Goal: Task Accomplishment & Management: Use online tool/utility

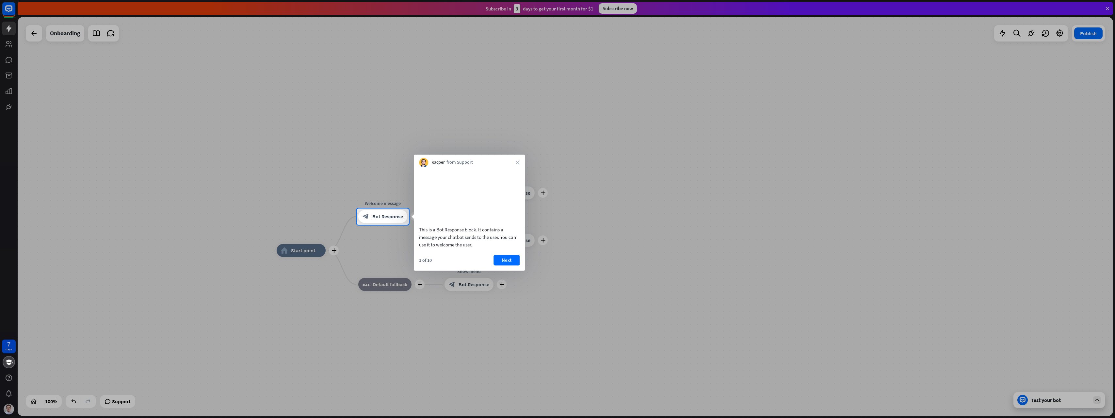
click at [511, 265] on button "Next" at bounding box center [507, 260] width 26 height 10
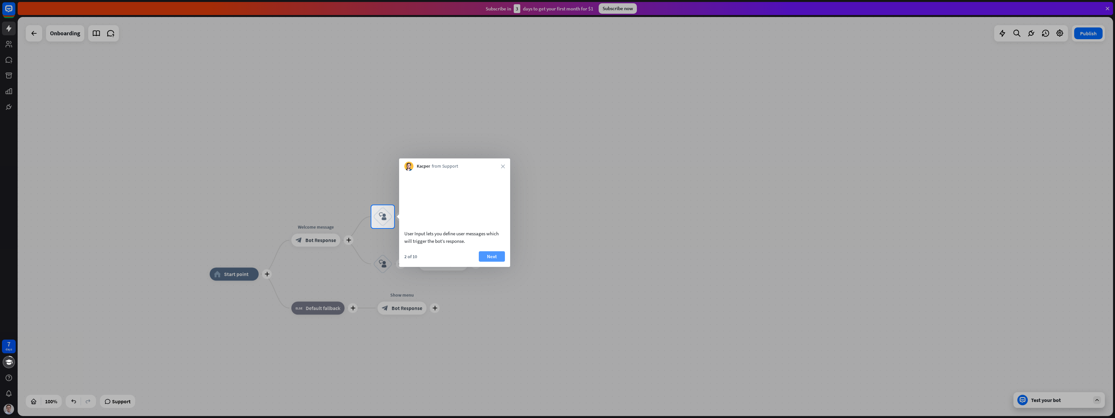
click at [497, 261] on button "Next" at bounding box center [492, 256] width 26 height 10
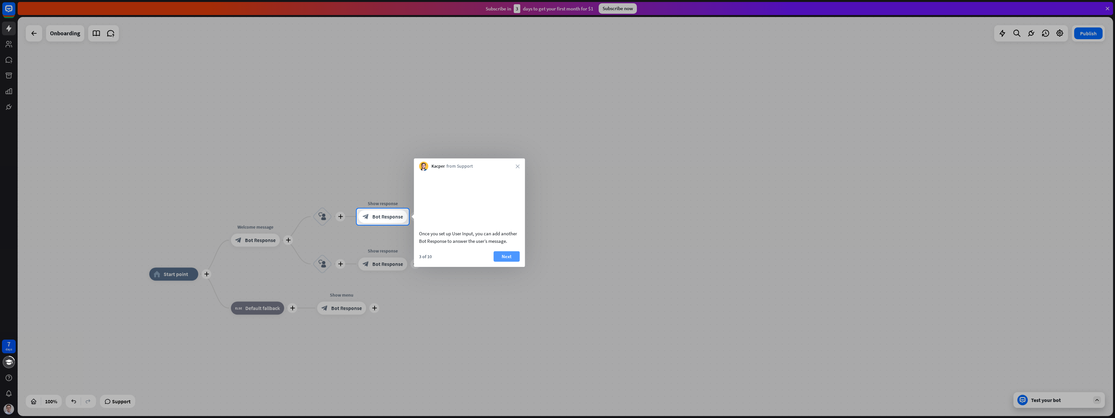
click at [509, 261] on button "Next" at bounding box center [507, 256] width 26 height 10
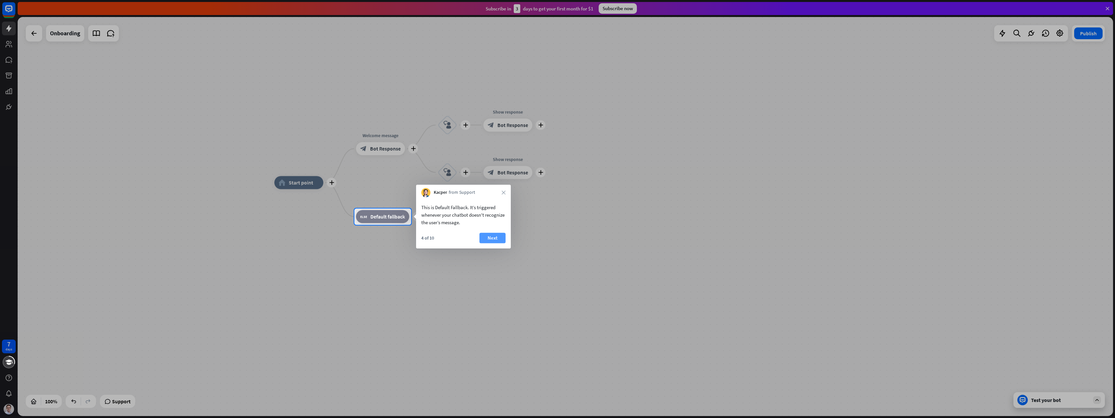
click at [498, 241] on button "Next" at bounding box center [492, 238] width 26 height 10
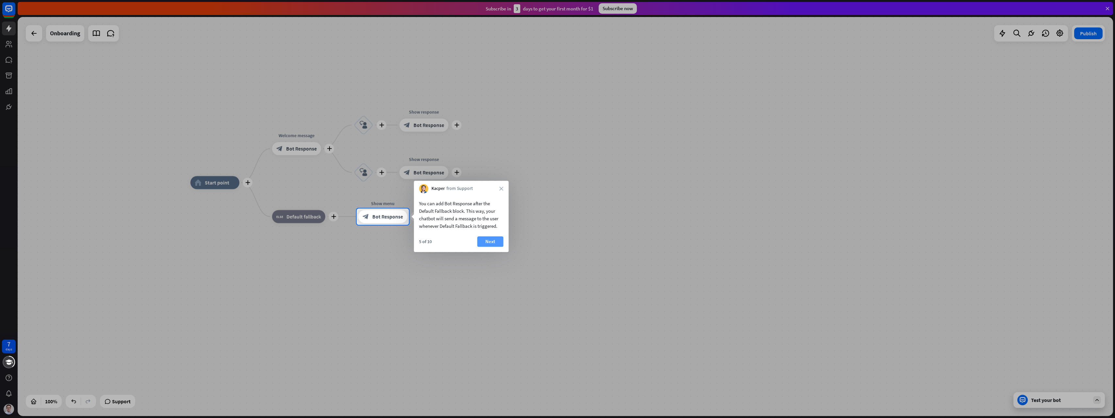
click at [495, 240] on button "Next" at bounding box center [490, 241] width 26 height 10
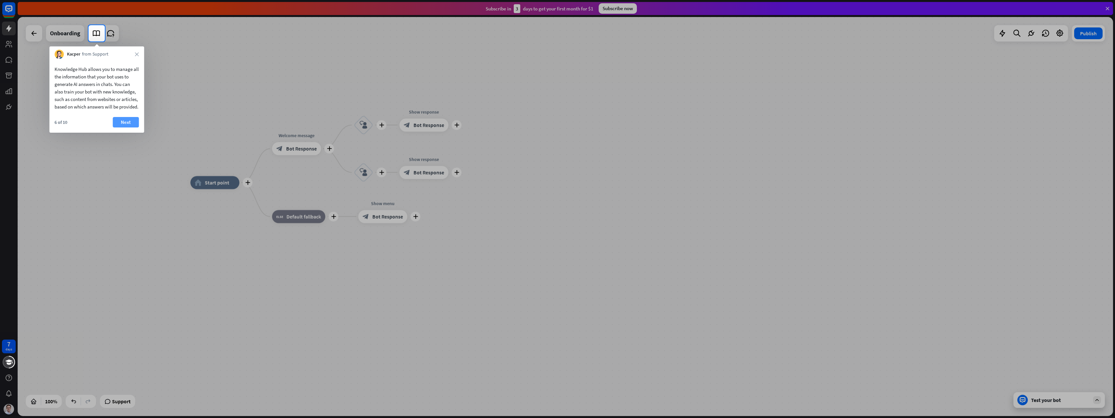
click at [125, 127] on button "Next" at bounding box center [126, 122] width 26 height 10
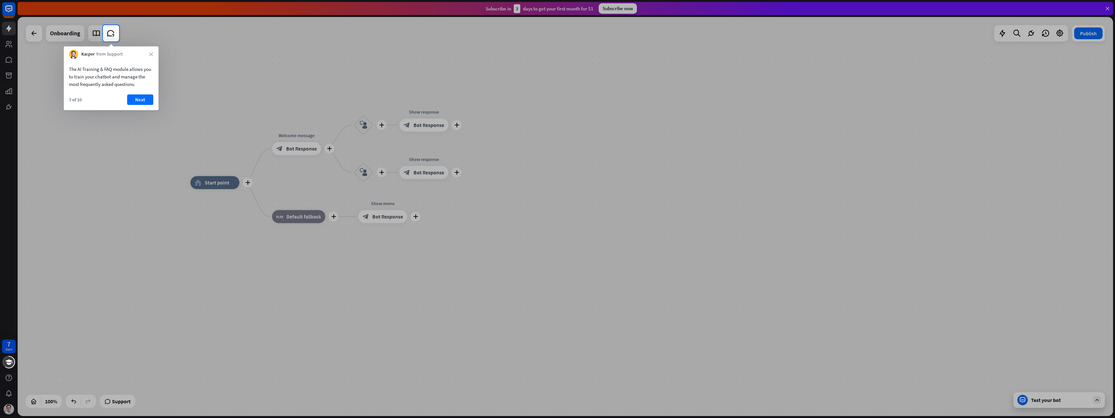
click at [129, 108] on div "7 of 10 Next" at bounding box center [111, 102] width 95 height 16
click at [139, 102] on button "Next" at bounding box center [140, 99] width 26 height 10
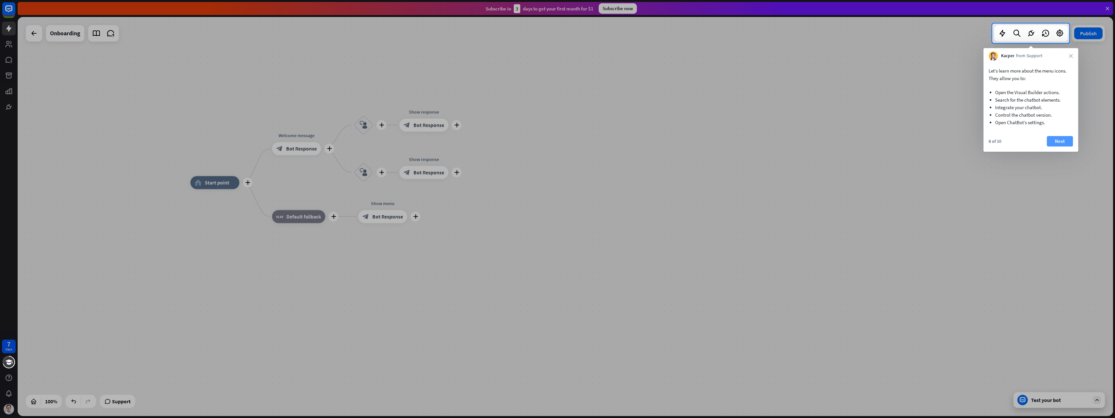
click at [1069, 141] on button "Next" at bounding box center [1060, 141] width 26 height 10
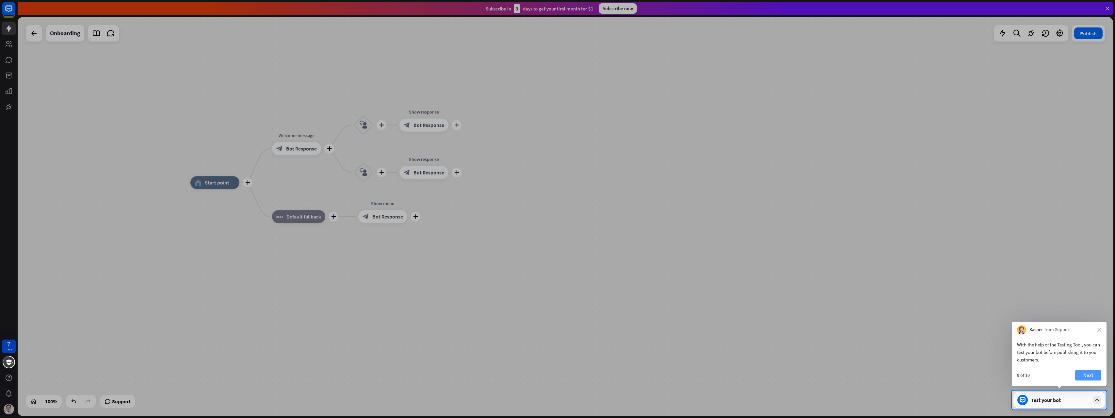
click at [1095, 378] on button "Next" at bounding box center [1088, 375] width 26 height 10
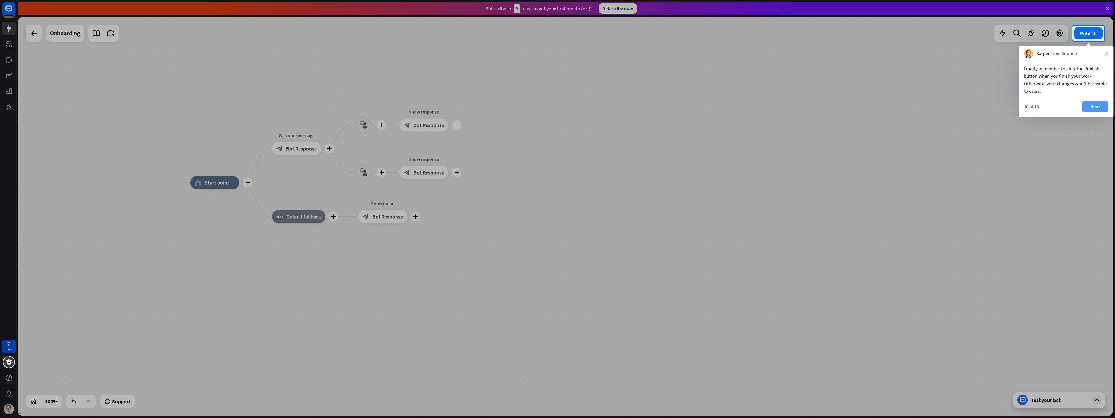
click at [1105, 111] on button "Next" at bounding box center [1095, 106] width 26 height 10
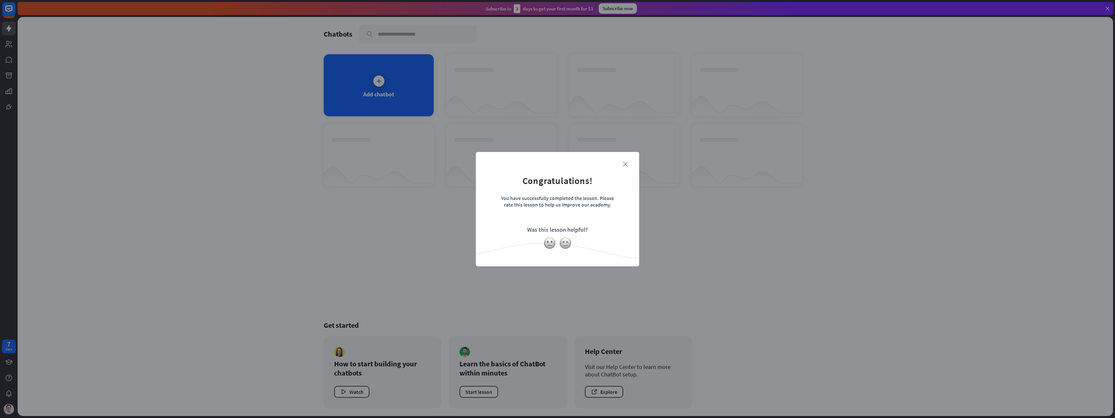
click at [627, 163] on icon "close" at bounding box center [625, 164] width 5 height 5
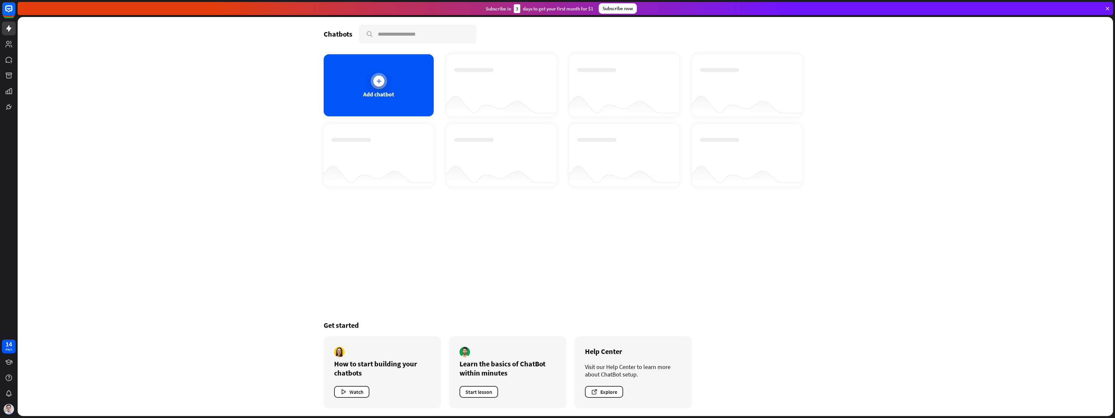
click at [385, 84] on div at bounding box center [379, 81] width 16 height 16
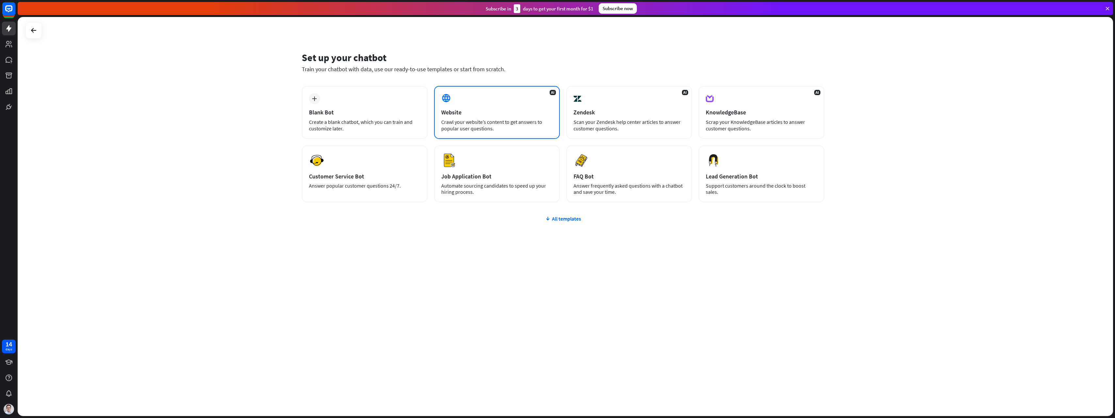
click at [503, 115] on div "Website" at bounding box center [496, 112] width 111 height 8
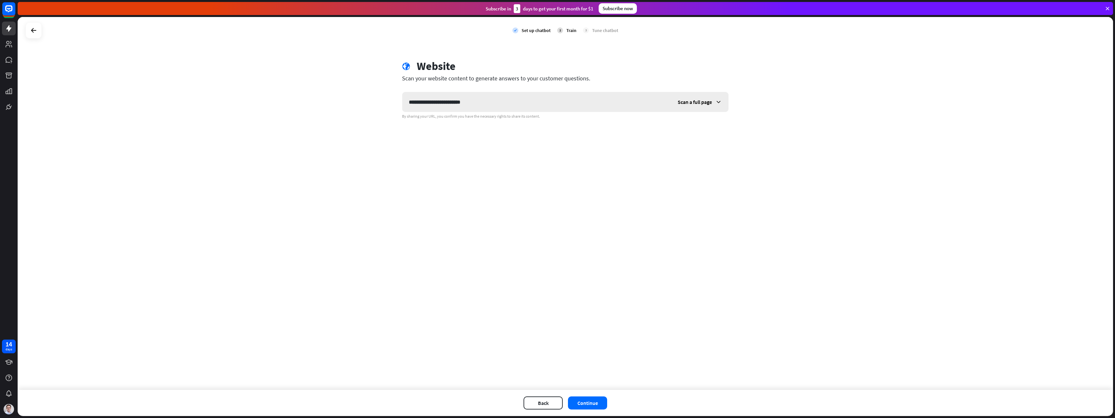
type input "**********"
